Goal: Transaction & Acquisition: Purchase product/service

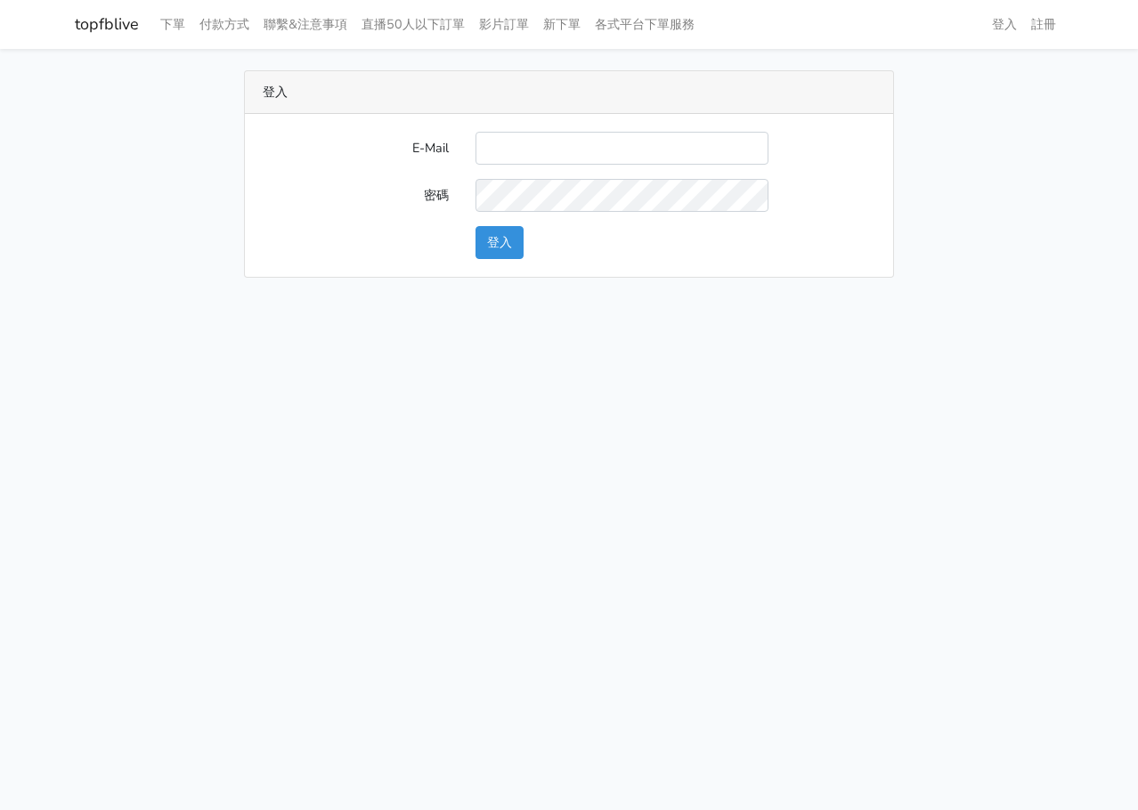
click at [549, 158] on input "E-Mail" at bounding box center [621, 148] width 293 height 33
type input "[EMAIL_ADDRESS][DOMAIN_NAME]"
click at [509, 230] on button "登入" at bounding box center [499, 242] width 48 height 33
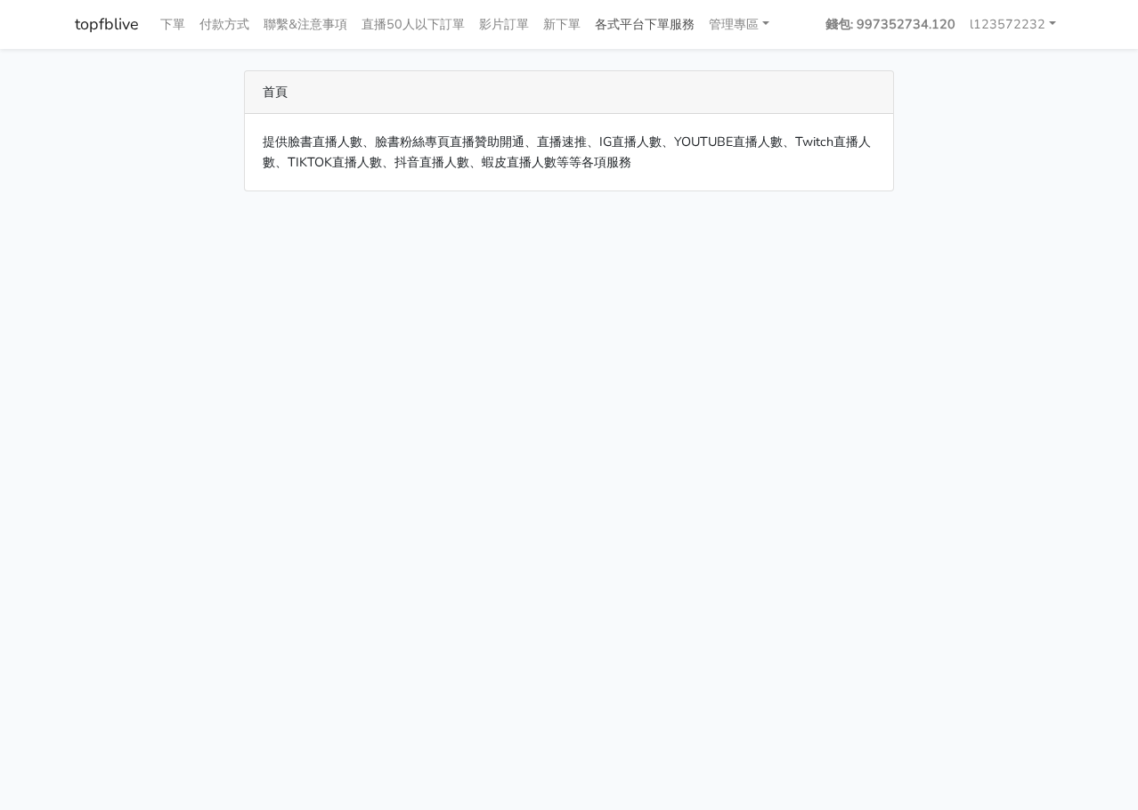
click at [644, 38] on link "各式平台下單服務" at bounding box center [644, 24] width 114 height 35
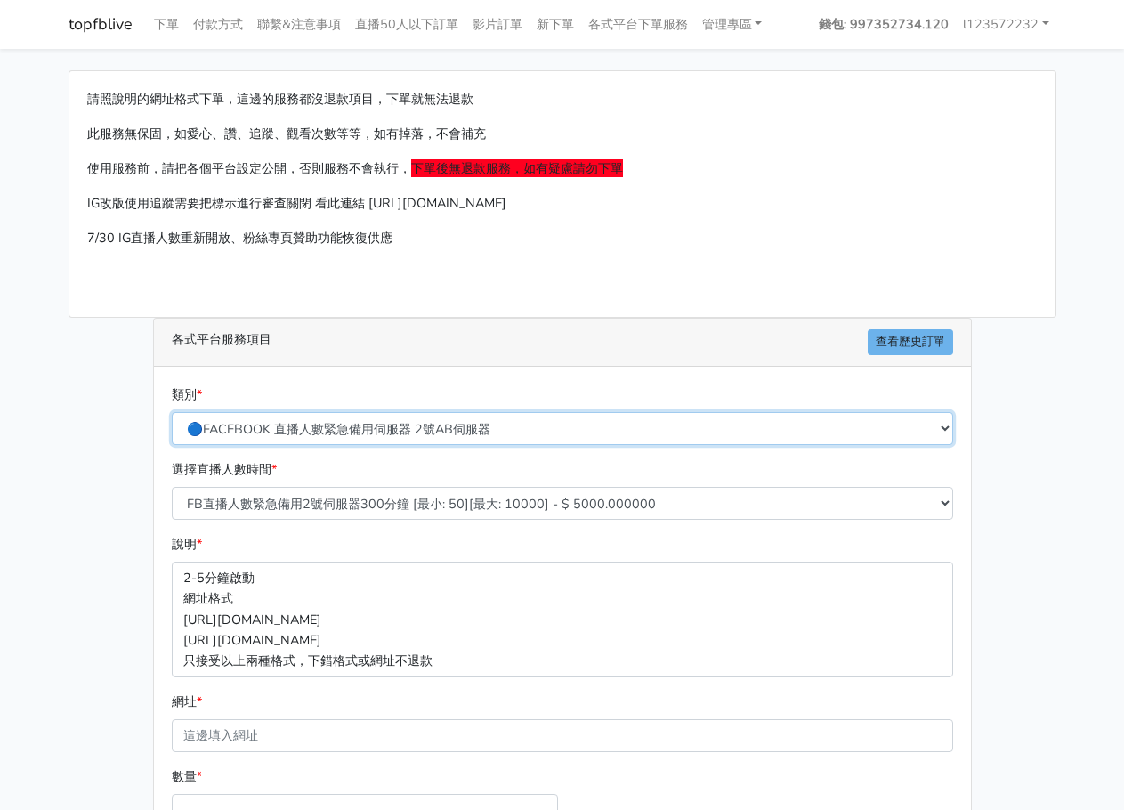
click at [422, 420] on select "🔵FACEBOOK 直播人數緊急備用伺服器 2號AB伺服器 🔵FACEBOOK 網軍專用貼文留言 安全保密 🔵FACEBOOK 直播人數緊急備用伺服器 J1 …" at bounding box center [562, 428] width 781 height 33
select select "🔵FACEBOOK 直播人數 AB伺服器"
click at [172, 412] on select "🔵FACEBOOK 直播人數緊急備用伺服器 2號AB伺服器 🔵FACEBOOK 網軍專用貼文留言 安全保密 🔵FACEBOOK 直播人數緊急備用伺服器 J1 …" at bounding box center [562, 428] width 781 height 33
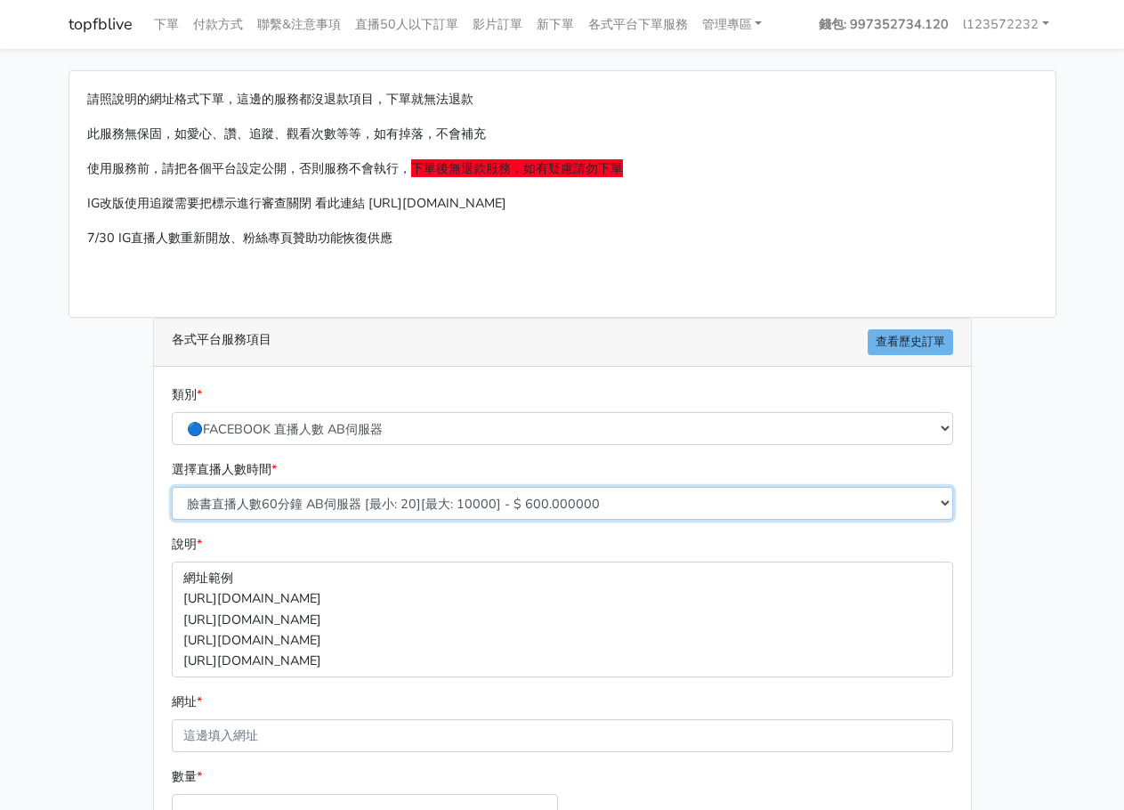
click at [434, 511] on select "臉書直播人數60分鐘 AB伺服器 [最小: 20][最大: 10000] - $ 600.000000 臉書直播人數90分鐘 AB伺服器 [最小: 20][最…" at bounding box center [562, 503] width 781 height 33
click at [172, 487] on select "臉書直播人數60分鐘 AB伺服器 [最小: 20][最大: 10000] - $ 600.000000 臉書直播人數90分鐘 AB伺服器 [最小: 20][最…" at bounding box center [562, 503] width 781 height 33
click at [408, 506] on select "臉書直播人數60分鐘 AB伺服器 [最小: 20][最大: 10000] - $ 600.000000 臉書直播人數90分鐘 AB伺服器 [最小: 20][最…" at bounding box center [562, 503] width 781 height 33
select select "609"
click at [172, 487] on select "臉書直播人數60分鐘 AB伺服器 [最小: 20][最大: 10000] - $ 600.000000 臉書直播人數90分鐘 AB伺服器 [最小: 20][最…" at bounding box center [562, 503] width 781 height 33
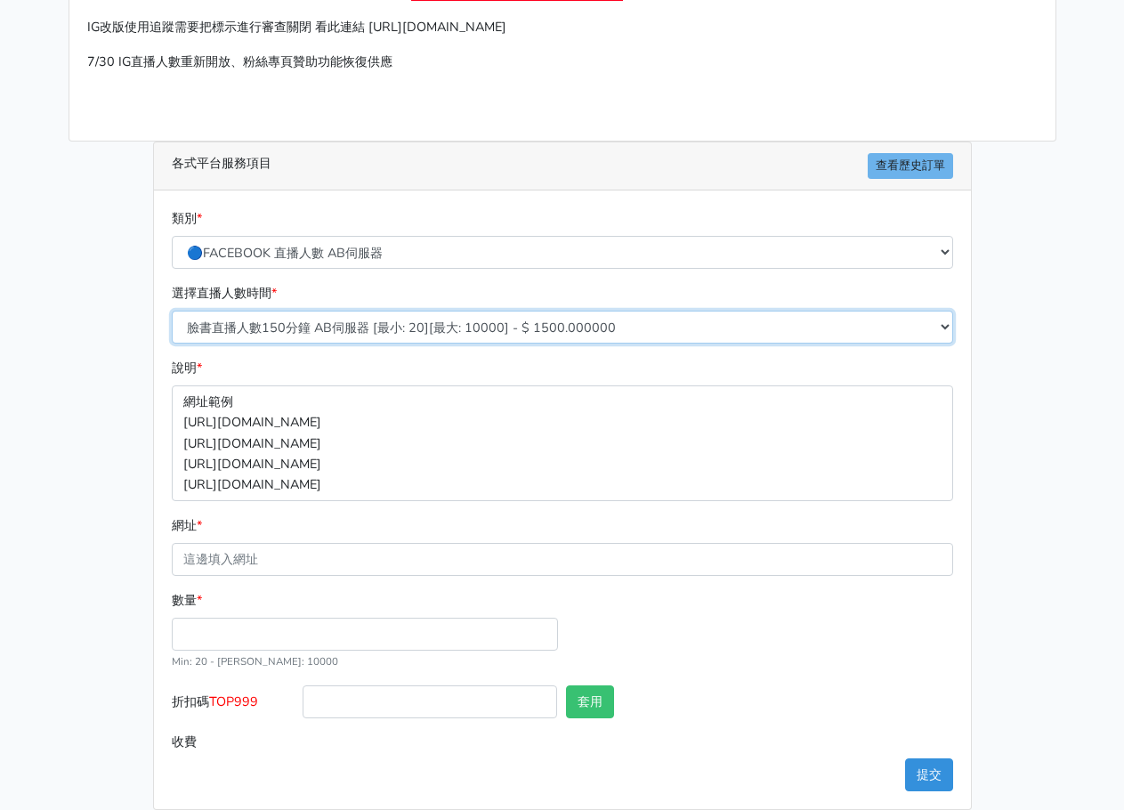
scroll to position [178, 0]
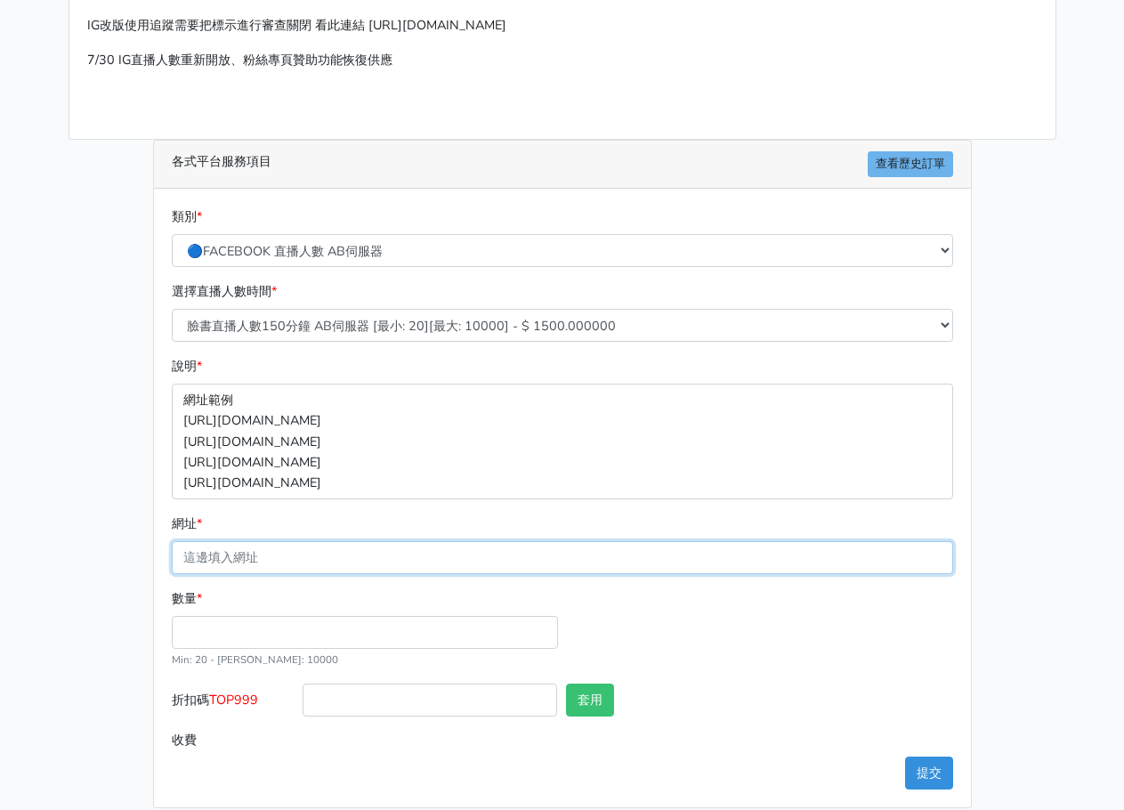
click at [376, 542] on input "網址 *" at bounding box center [562, 557] width 781 height 33
paste input "https://www.facebook.com/jingfang0926/videos/895184353669377"
type input "https://www.facebook.com/jingfang0926/videos/895184353669377"
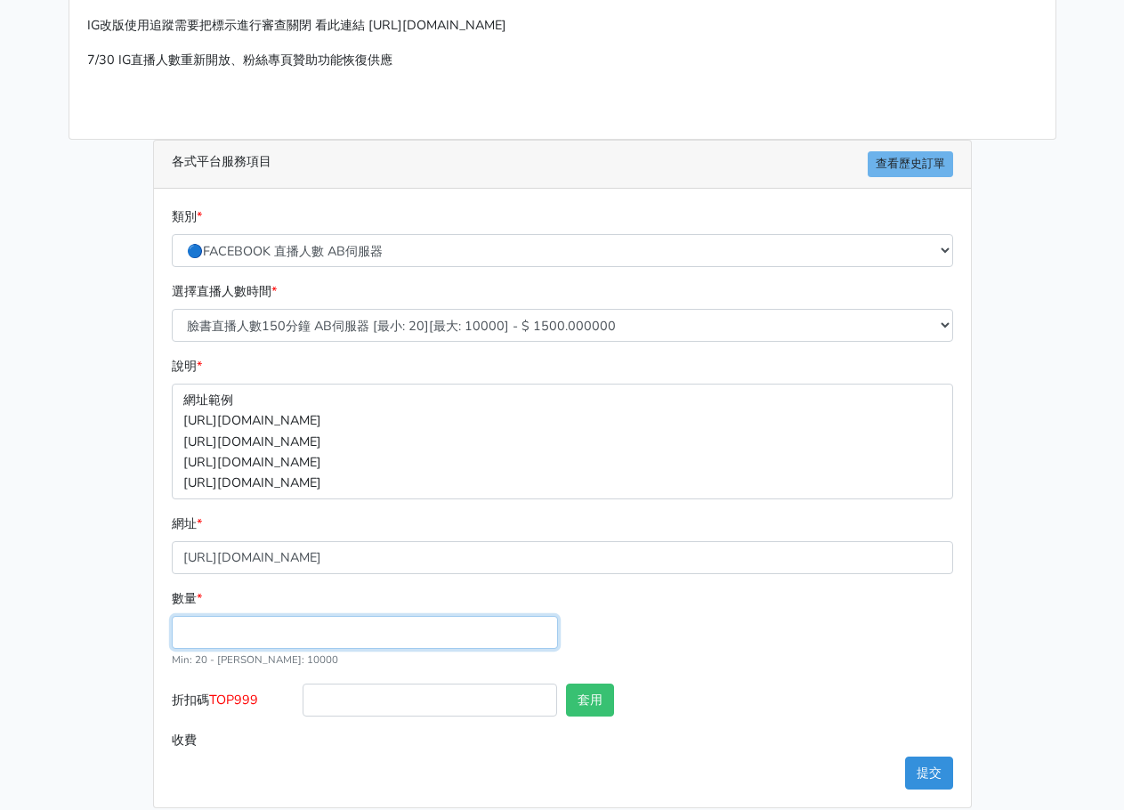
click at [257, 640] on input "數量 *" at bounding box center [365, 632] width 386 height 33
type input "35"
type input "52.500"
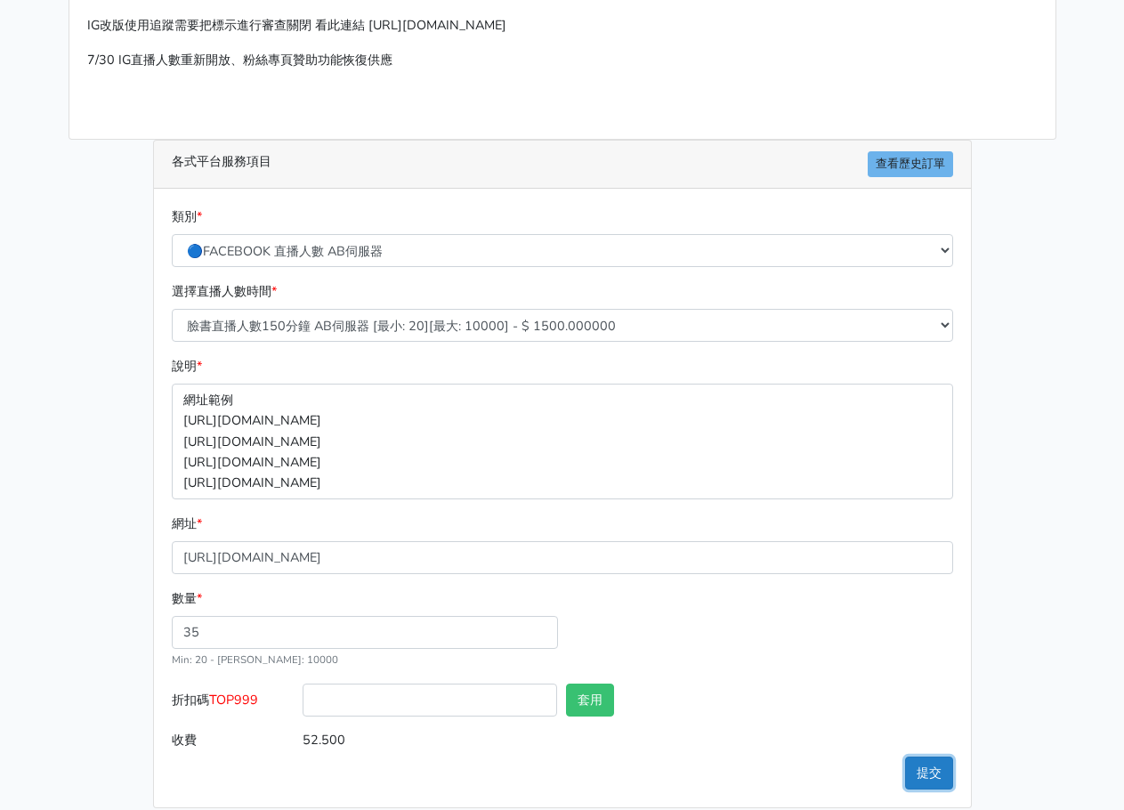
click at [930, 769] on button "提交" at bounding box center [929, 773] width 48 height 33
